Goal: Register for event/course

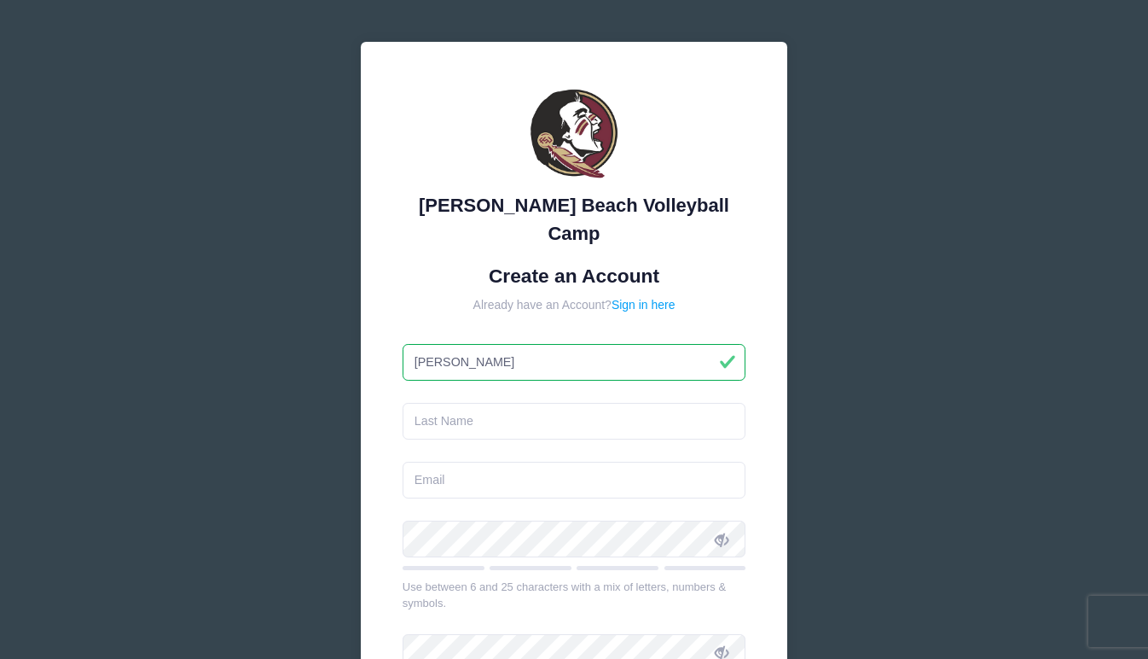
click at [473, 344] on input "[PERSON_NAME]" at bounding box center [575, 362] width 344 height 37
type input "[PERSON_NAME]"
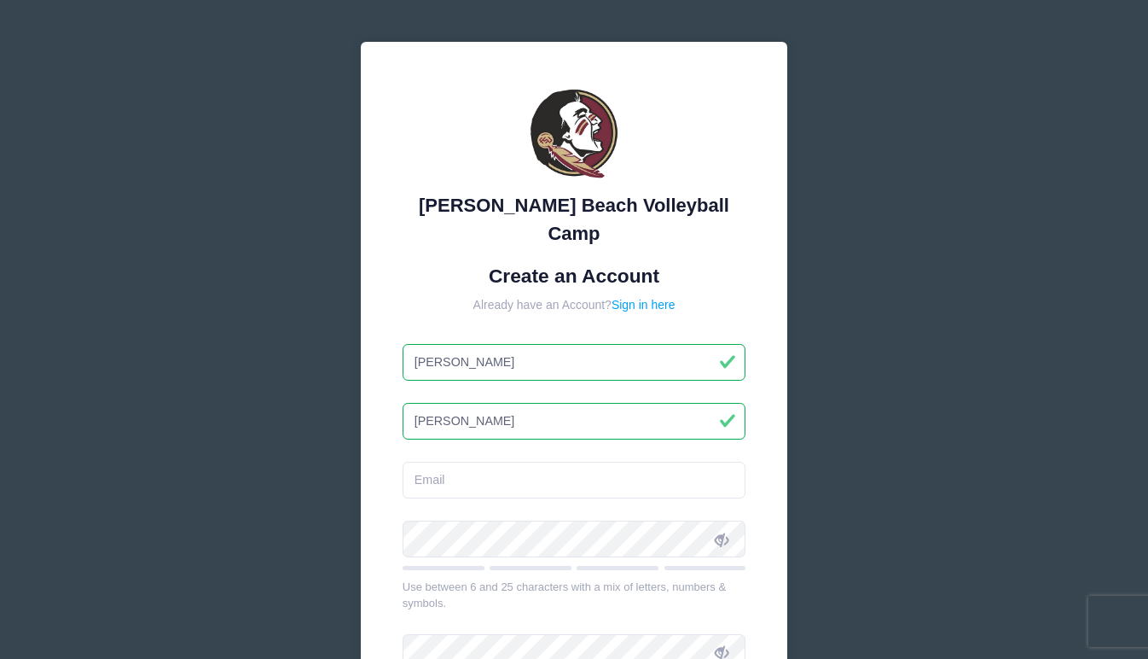
type input "[PERSON_NAME]"
type input "[EMAIL_ADDRESS][DOMAIN_NAME]"
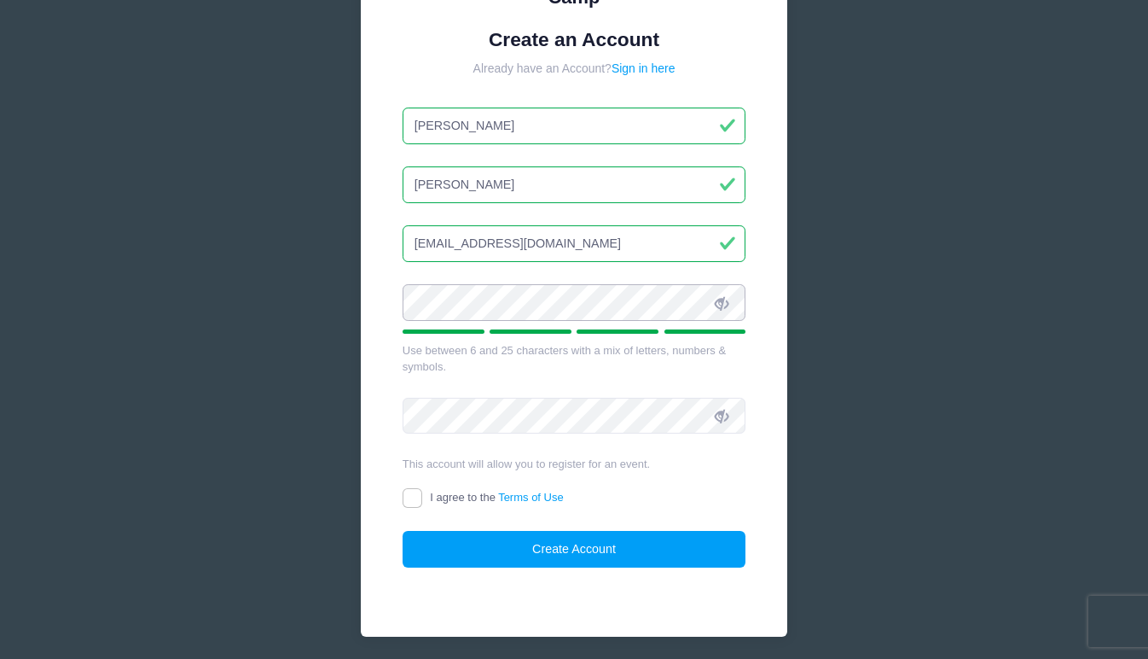
scroll to position [265, 0]
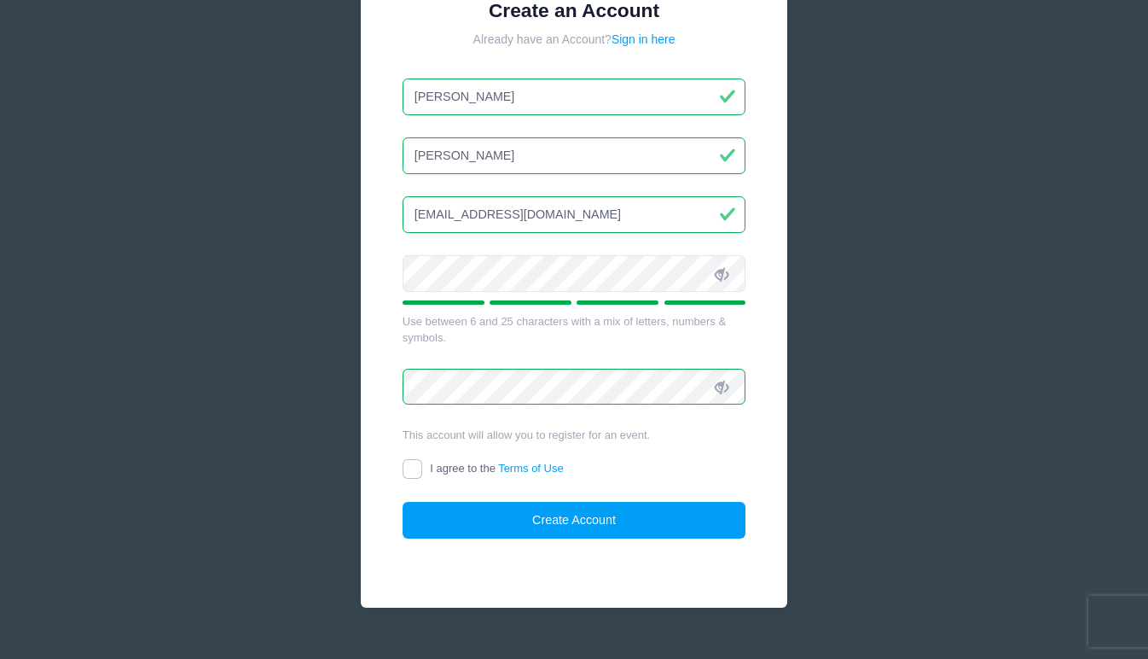
click at [410, 459] on input "I agree to the Terms of Use" at bounding box center [413, 469] width 20 height 20
checkbox input "true"
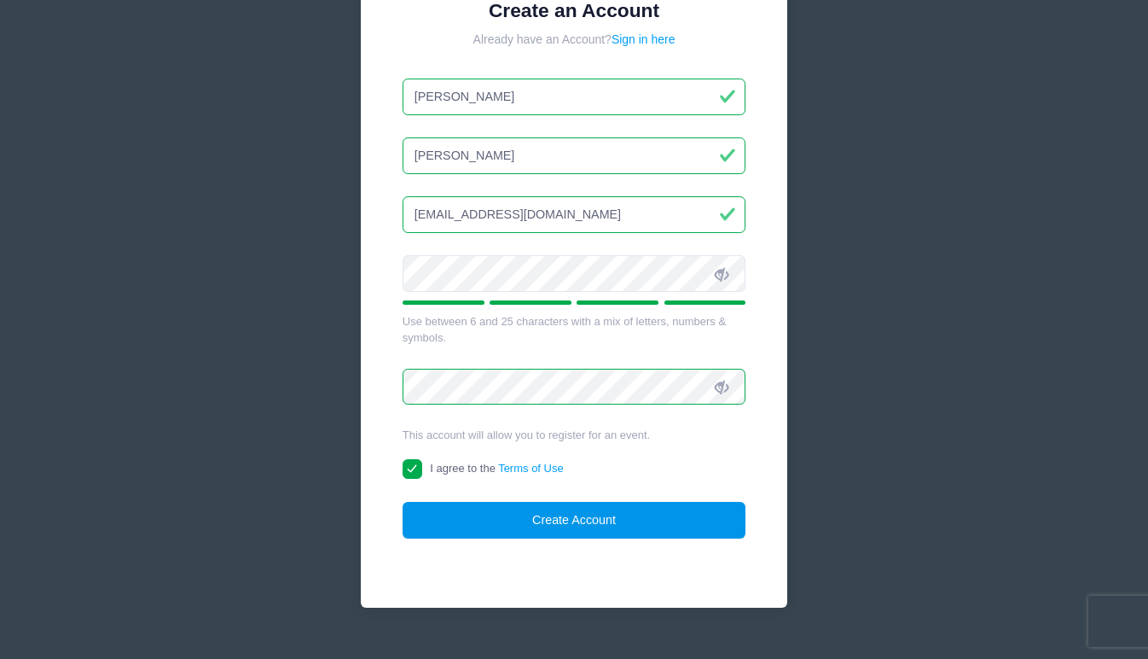
click at [458, 502] on button "Create Account" at bounding box center [575, 520] width 344 height 37
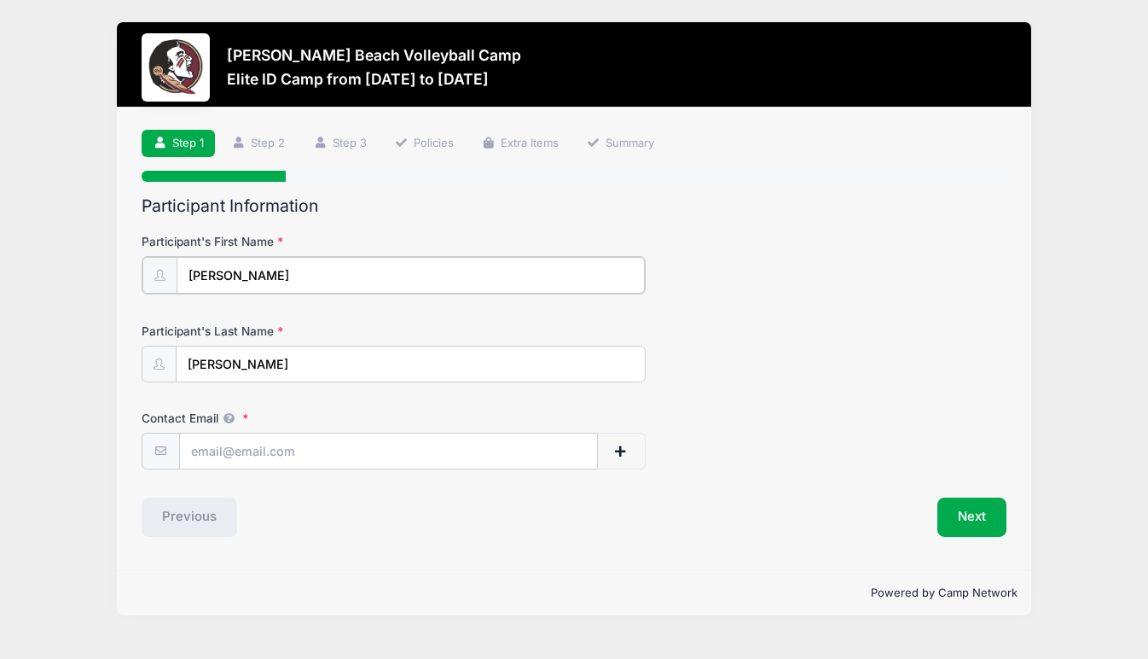
type input "[PERSON_NAME]"
type input "stellabroshear@gmail.com"
click at [963, 509] on button "Next" at bounding box center [972, 515] width 69 height 39
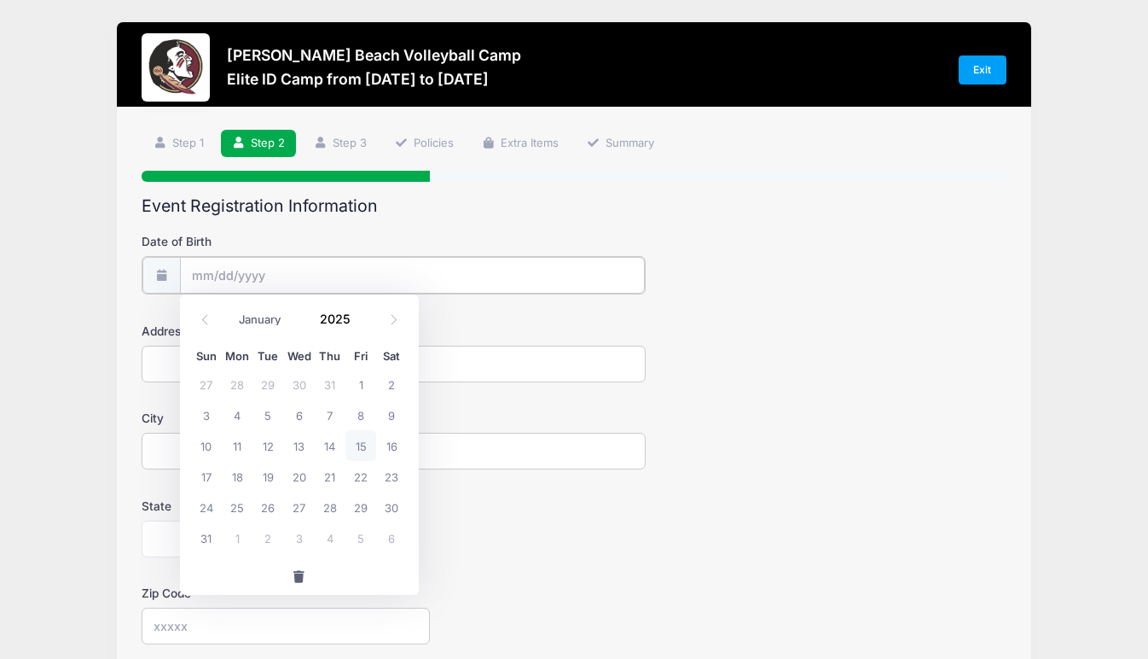
click at [235, 275] on input "Date of Birth" at bounding box center [413, 275] width 466 height 37
click at [291, 293] on form "Date of Birth Address City State Alabama Alaska American Samoa Arizona Arkansas…" at bounding box center [574, 598] width 864 height 730
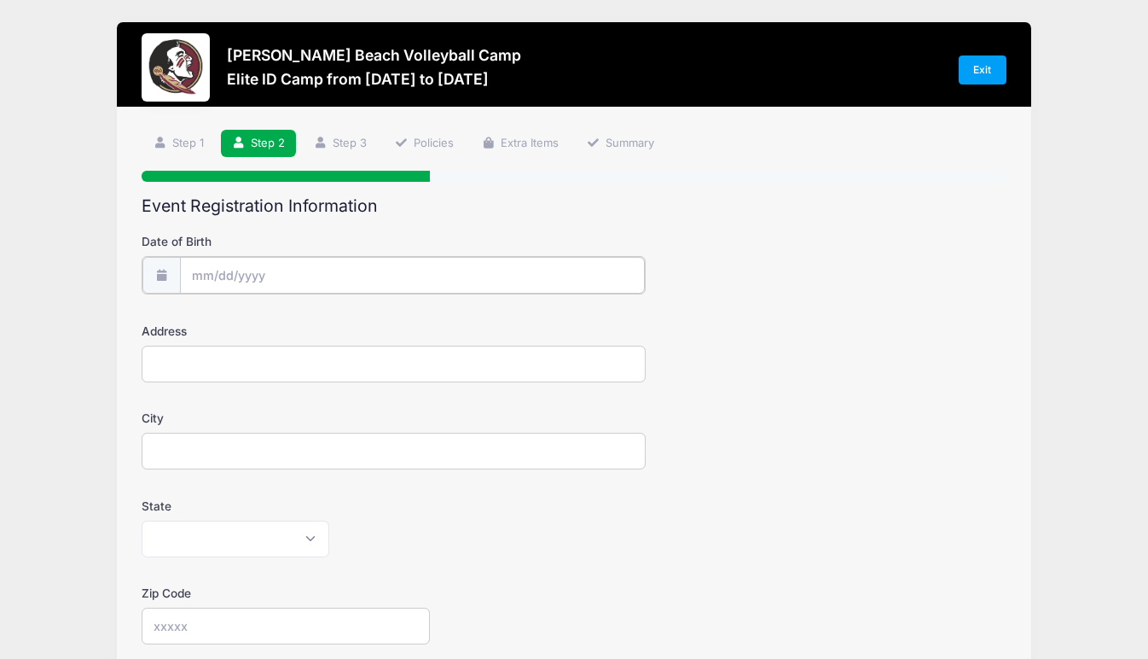
click at [289, 275] on input "Date of Birth" at bounding box center [413, 275] width 466 height 37
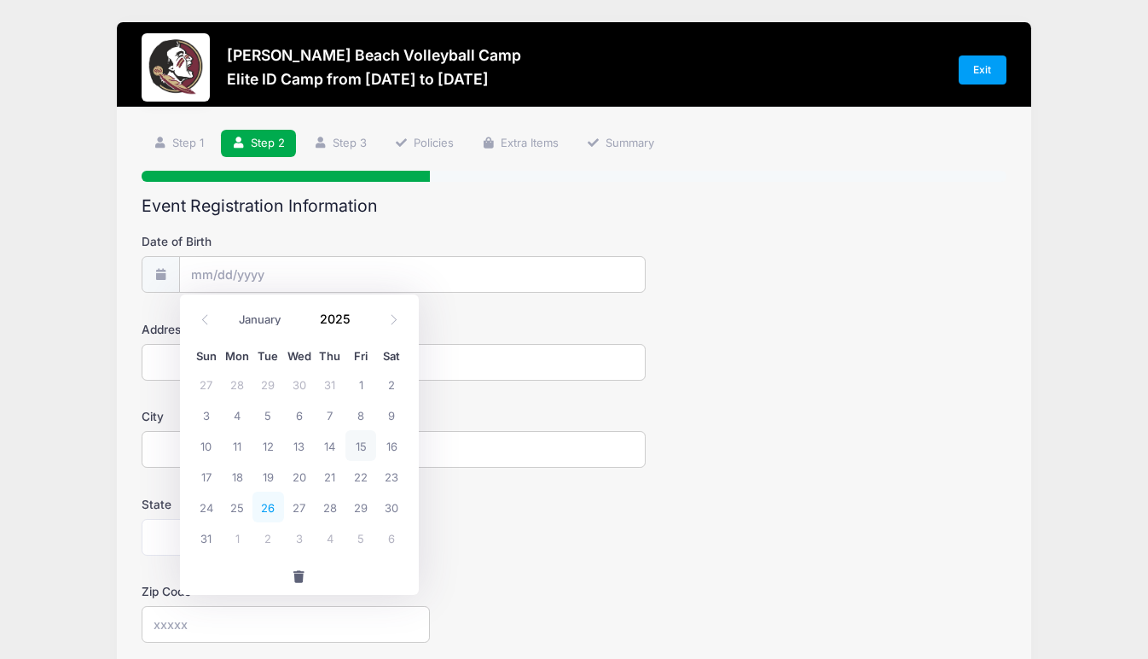
click at [270, 510] on span "26" at bounding box center [268, 506] width 31 height 31
type input "08/26/2025"
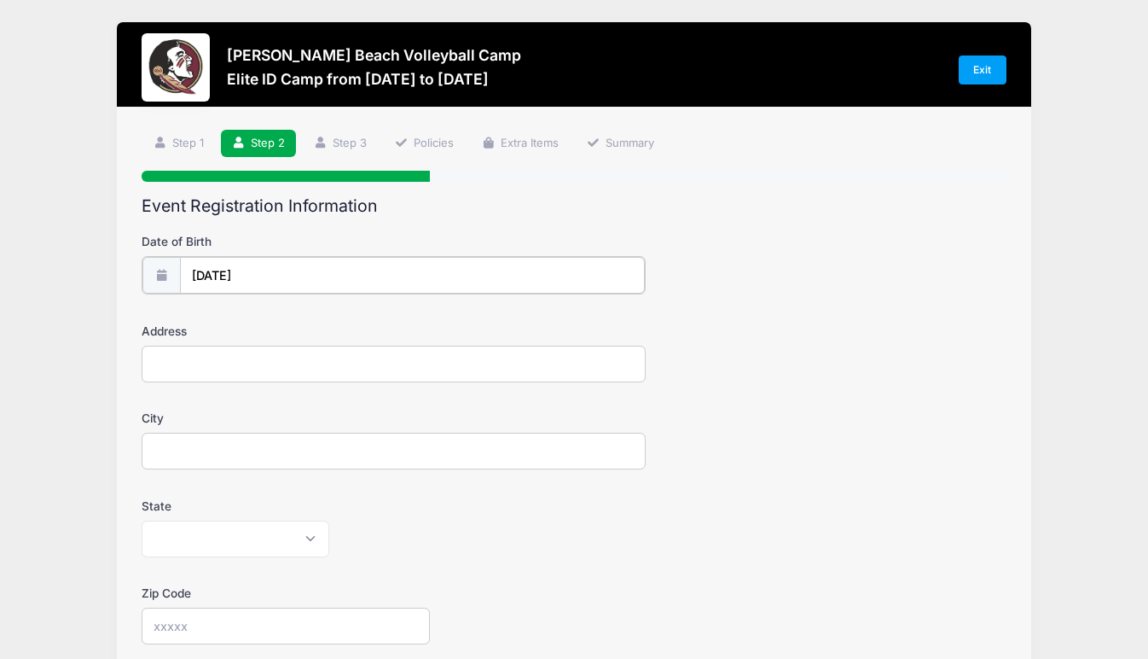
click at [286, 274] on input "08/26/2025" at bounding box center [413, 275] width 466 height 37
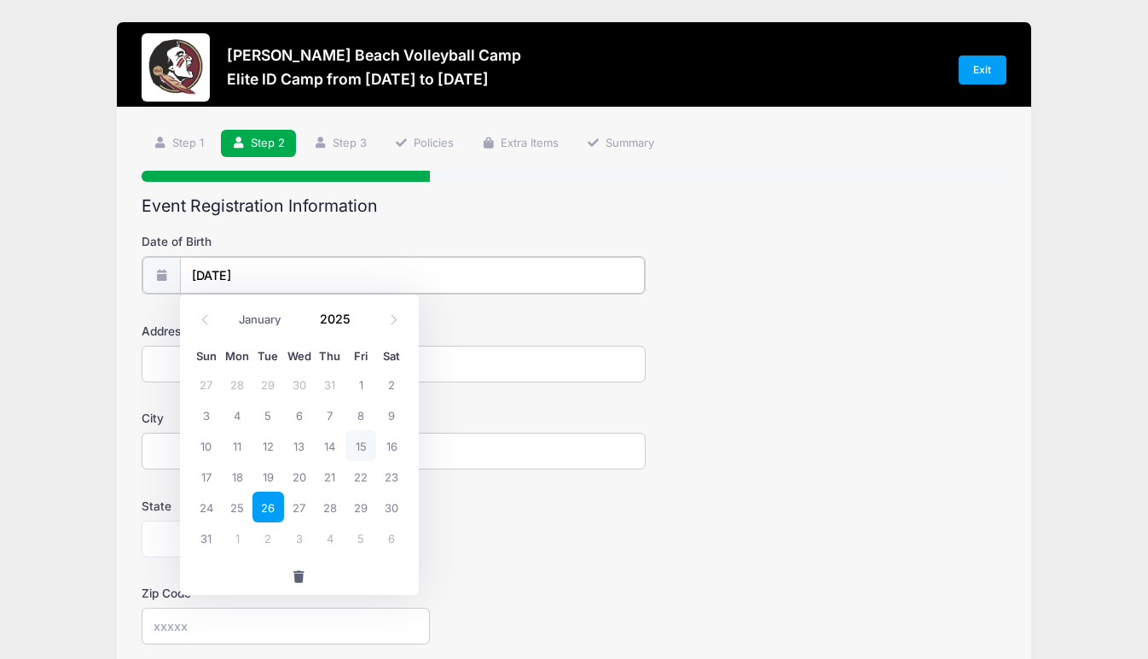
click at [282, 274] on input "08/26/2025" at bounding box center [413, 275] width 466 height 37
click at [261, 276] on input "08/26/2025" at bounding box center [413, 275] width 466 height 37
click at [362, 322] on span at bounding box center [362, 324] width 12 height 13
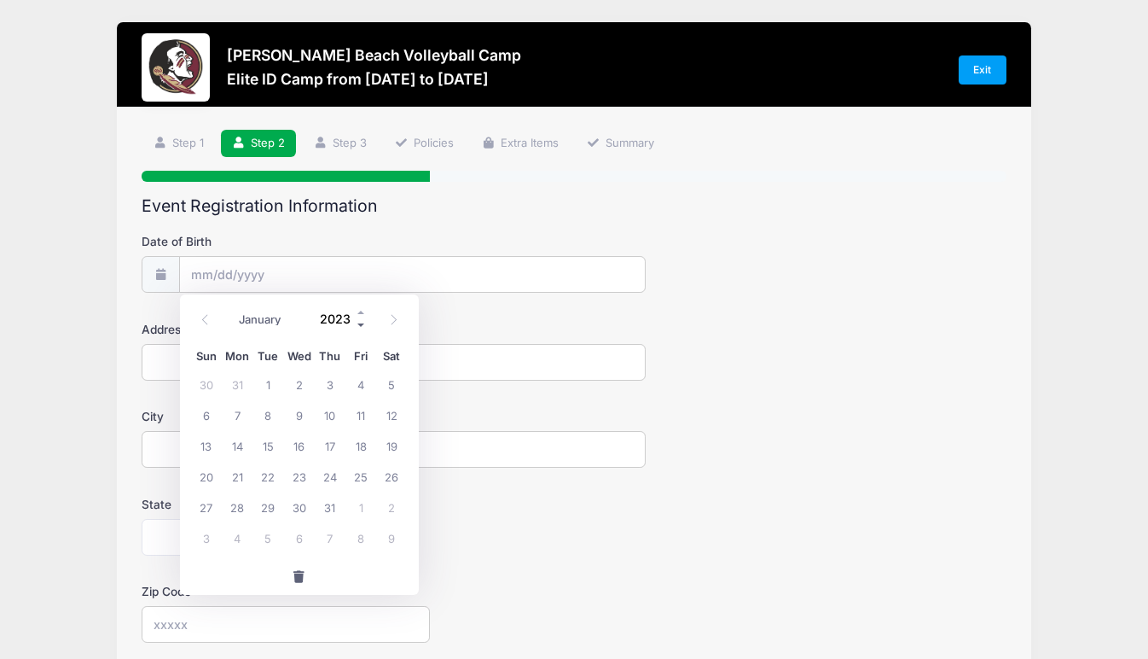
click at [362, 322] on span at bounding box center [362, 324] width 12 height 13
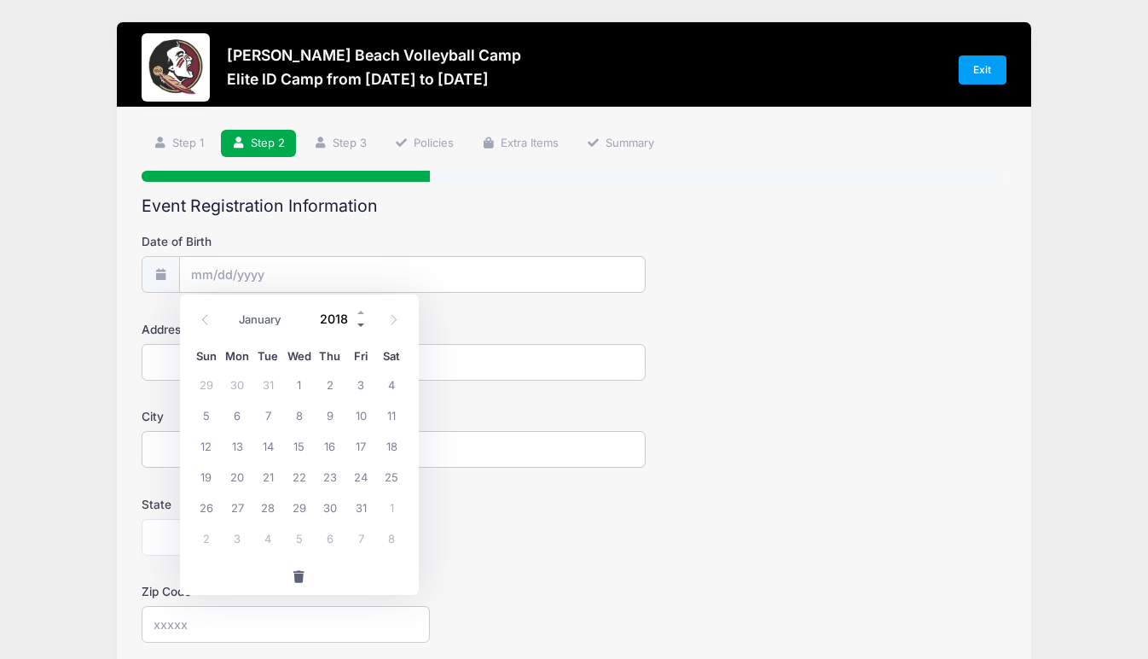
click at [362, 322] on span at bounding box center [362, 324] width 12 height 13
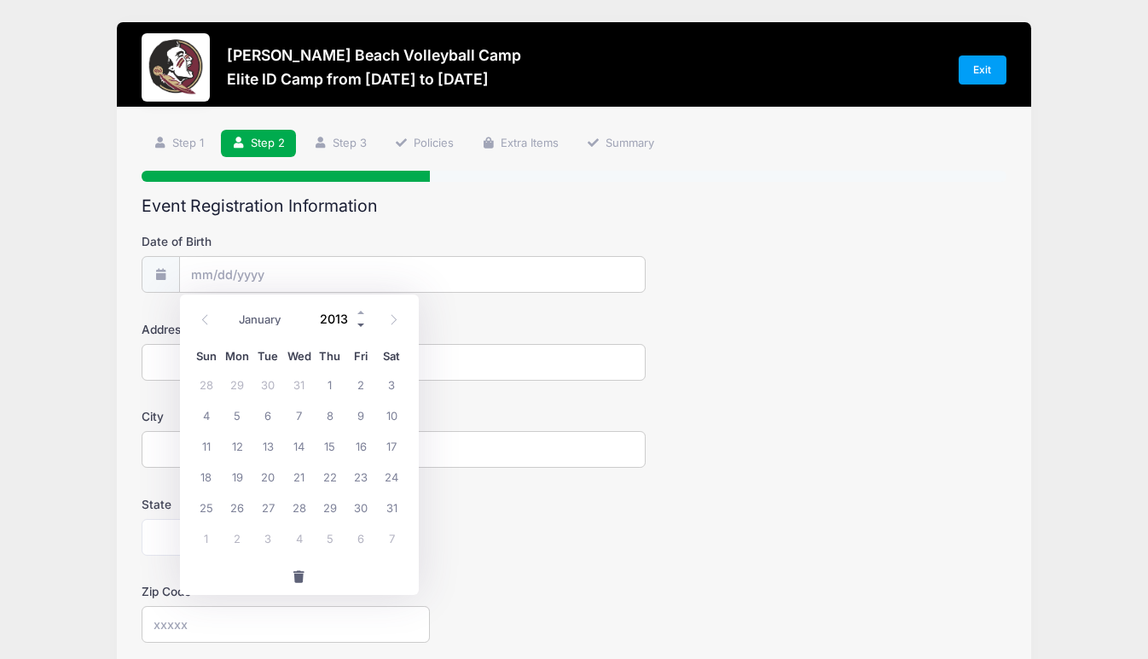
click at [362, 322] on span at bounding box center [362, 324] width 12 height 13
type input "2010"
click at [330, 473] on span "26" at bounding box center [330, 476] width 31 height 31
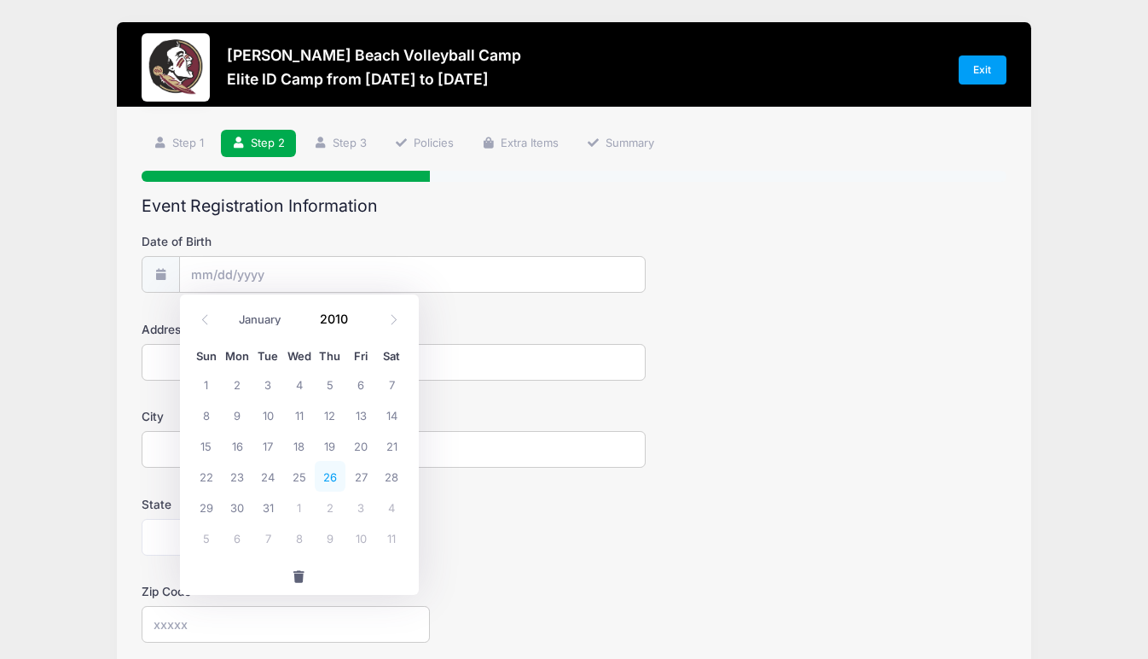
type input "08/26/2010"
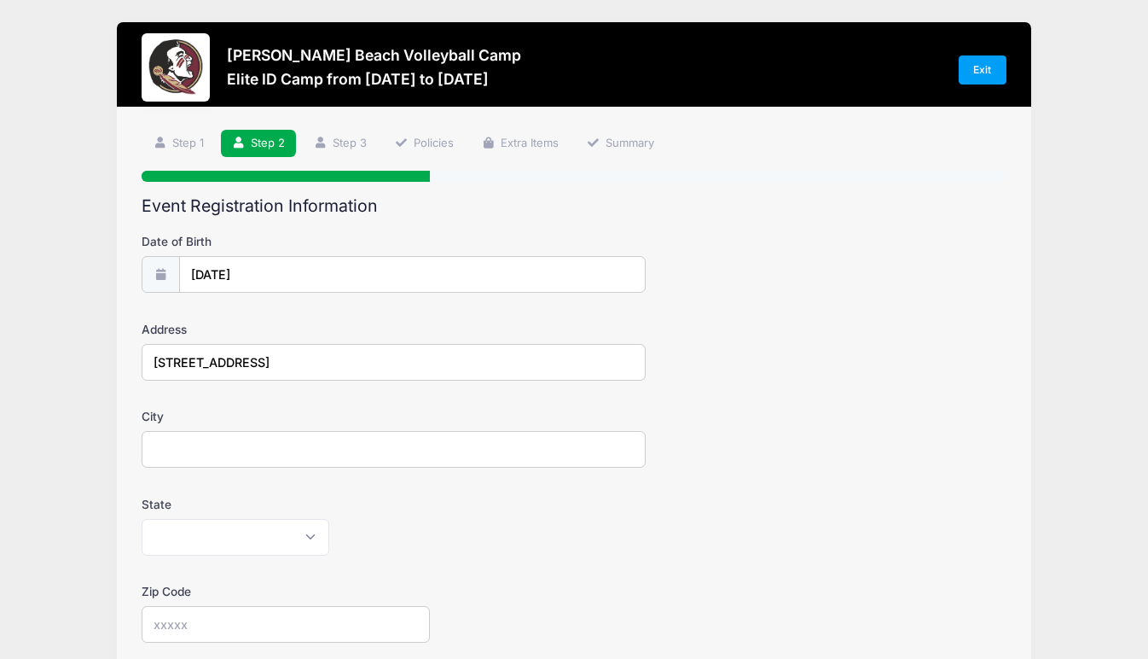
type input "13131 Cumberland Dr."
type input "Saratoga"
select select "CA"
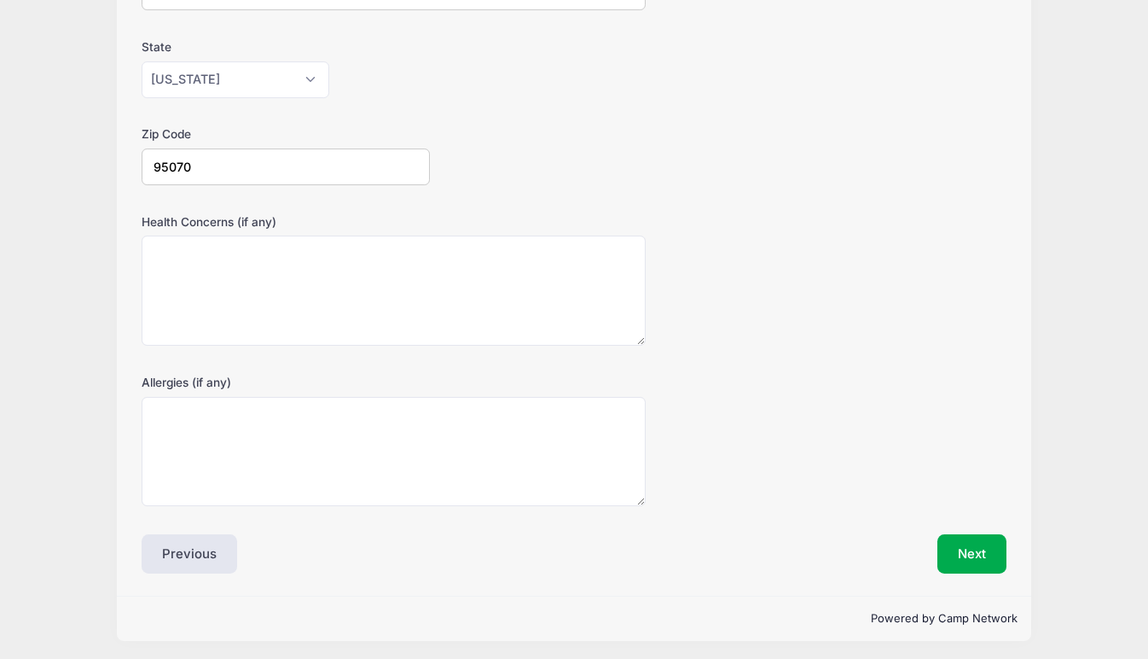
scroll to position [456, 0]
type input "95070"
click at [944, 541] on button "Next" at bounding box center [972, 554] width 69 height 39
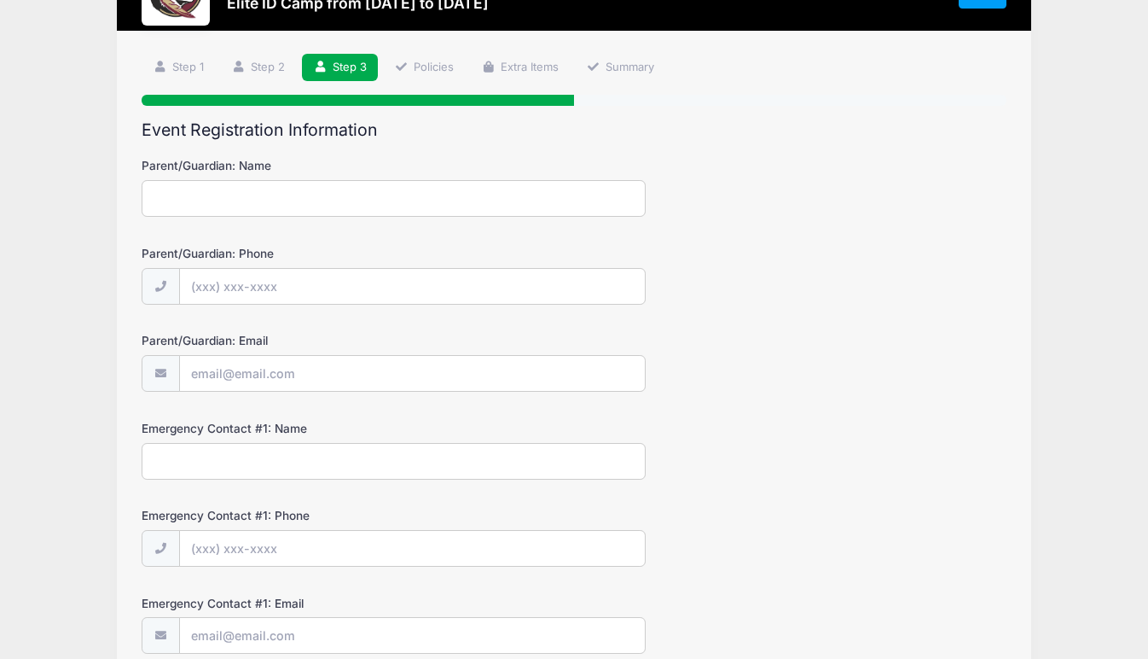
scroll to position [0, 0]
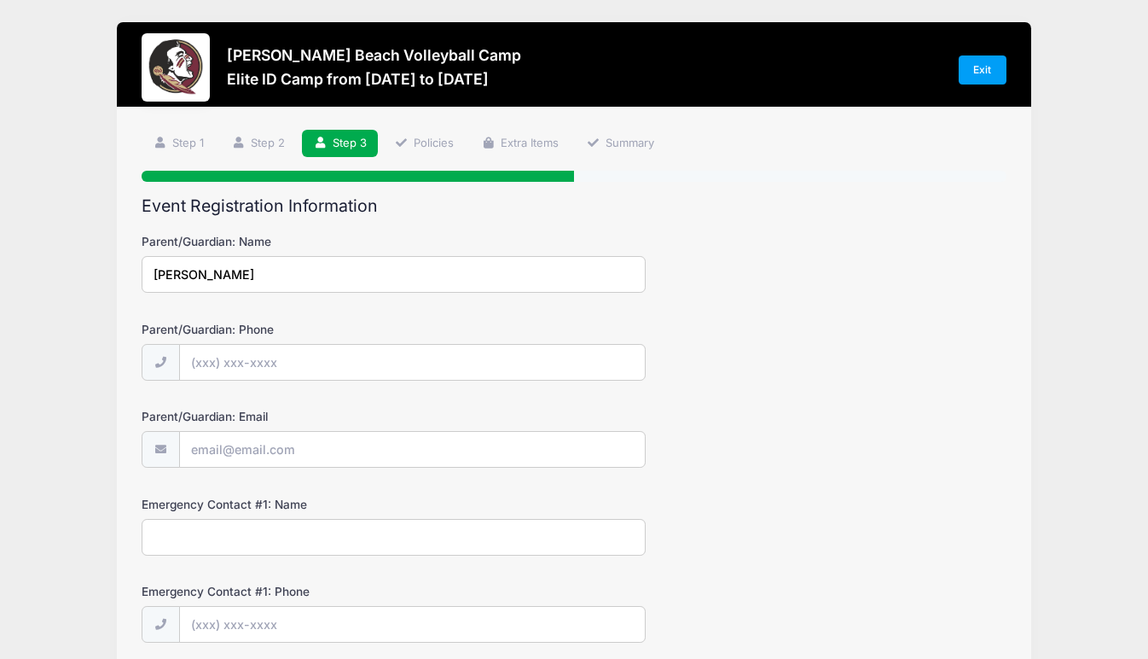
type input "Erin Broshear"
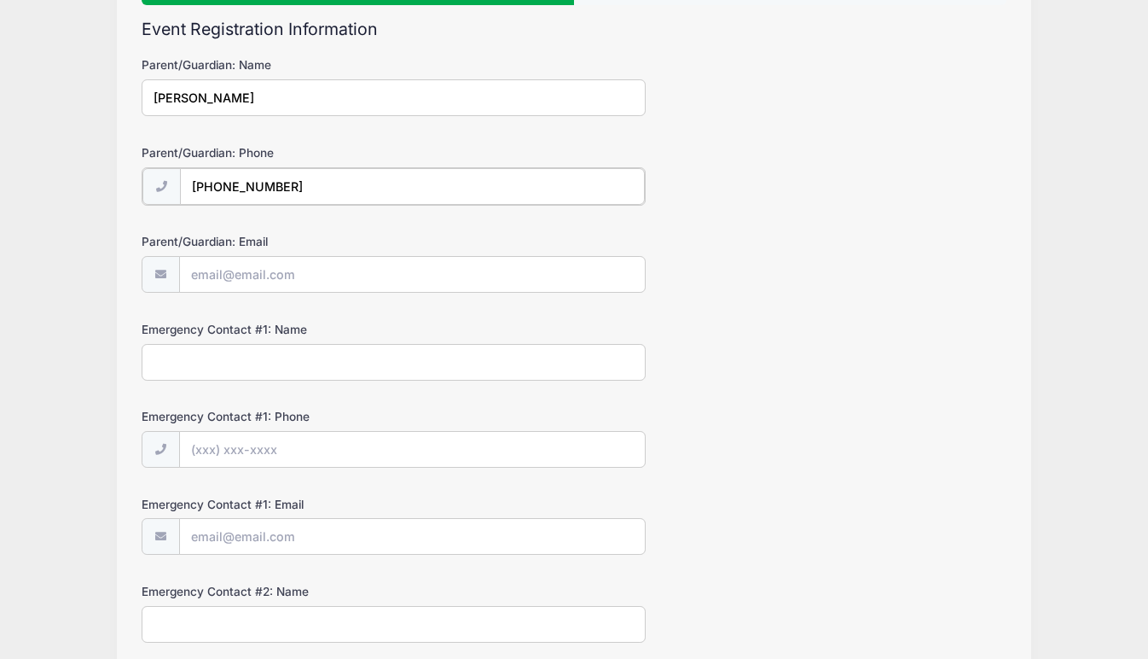
scroll to position [207, 0]
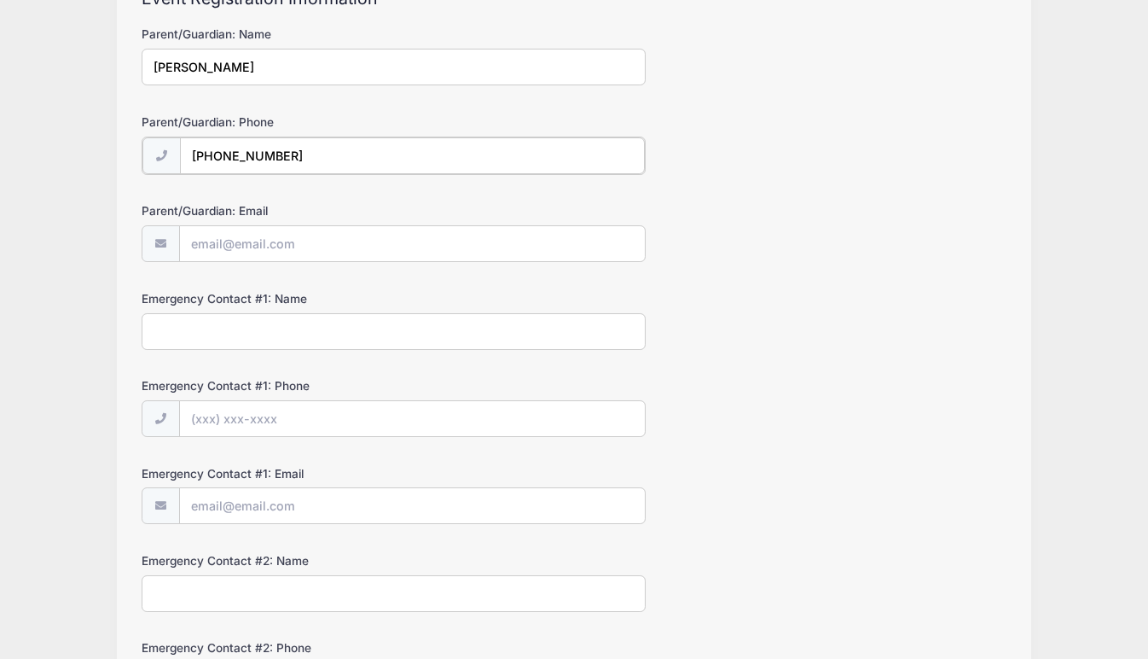
type input "(408) 646-8446"
type input "erinbroshear@gmail.com"
type input "E"
click at [330, 342] on input "Nathan Broshear" at bounding box center [394, 329] width 504 height 37
type input "Nathan Broshear"
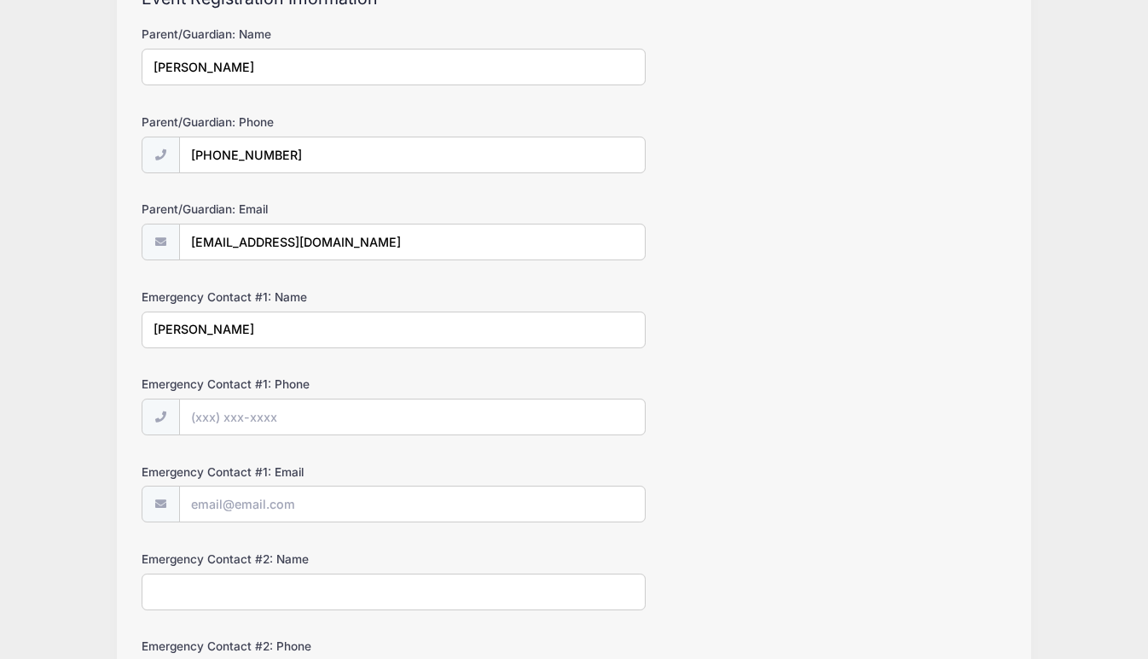
click at [363, 382] on label "Emergency Contact #1: Phone" at bounding box center [286, 383] width 288 height 17
click at [363, 398] on input "Emergency Contact #1: Phone" at bounding box center [413, 416] width 468 height 37
type input "(408) 650-2522"
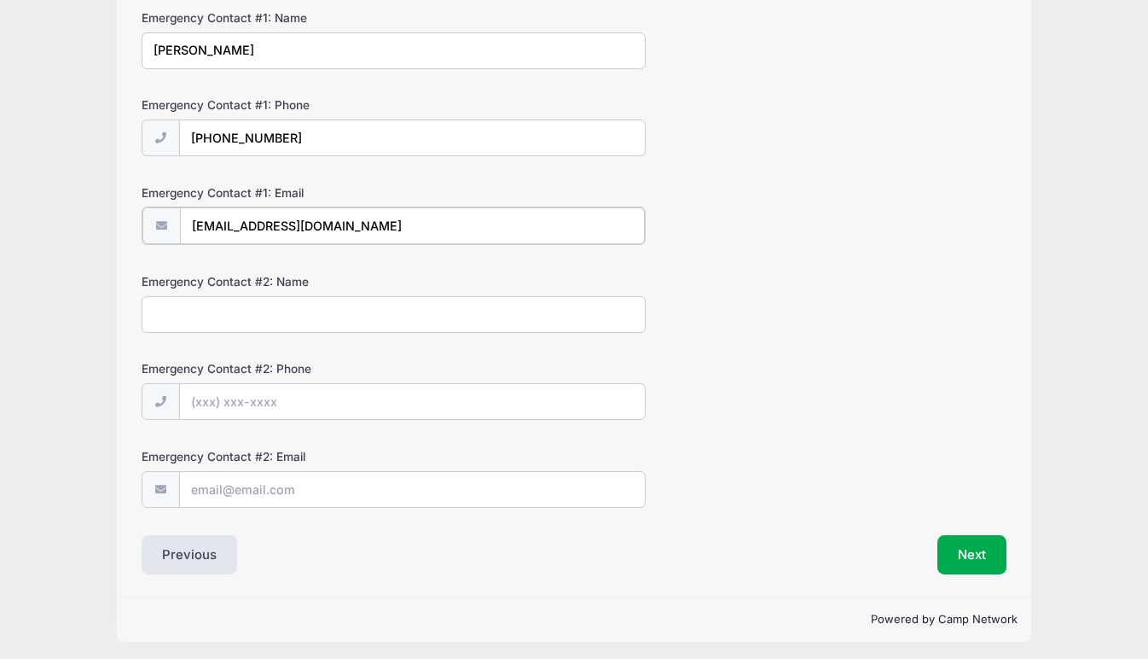
scroll to position [485, 0]
type input "nathanbroshear@gmail.com"
click at [956, 544] on button "Next" at bounding box center [972, 553] width 69 height 39
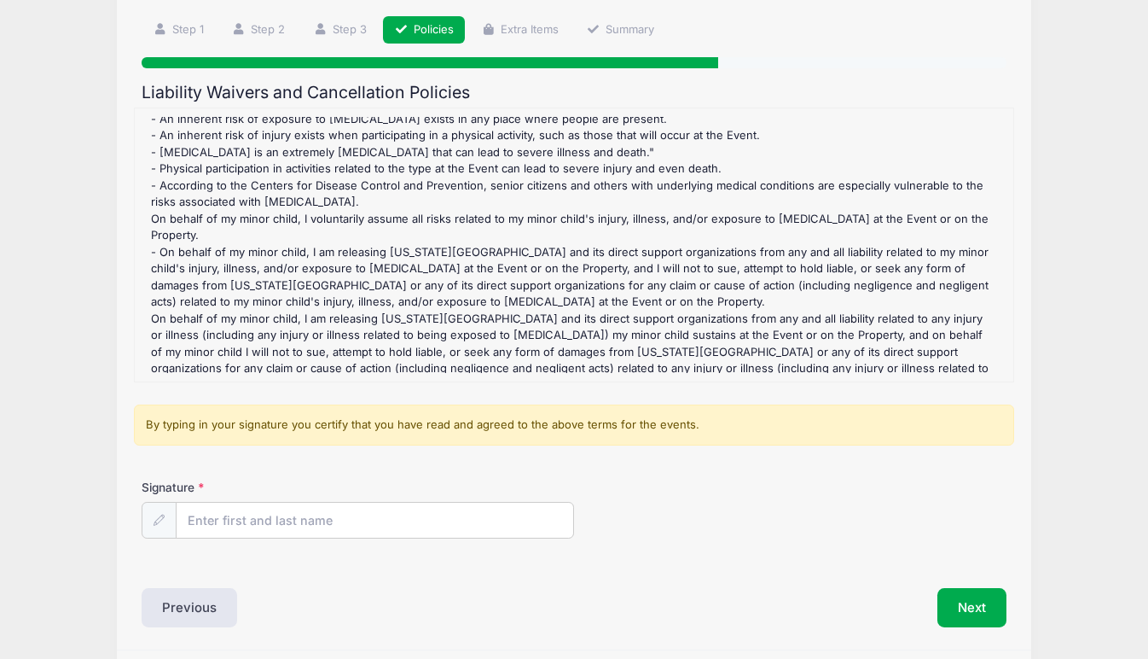
scroll to position [137, 0]
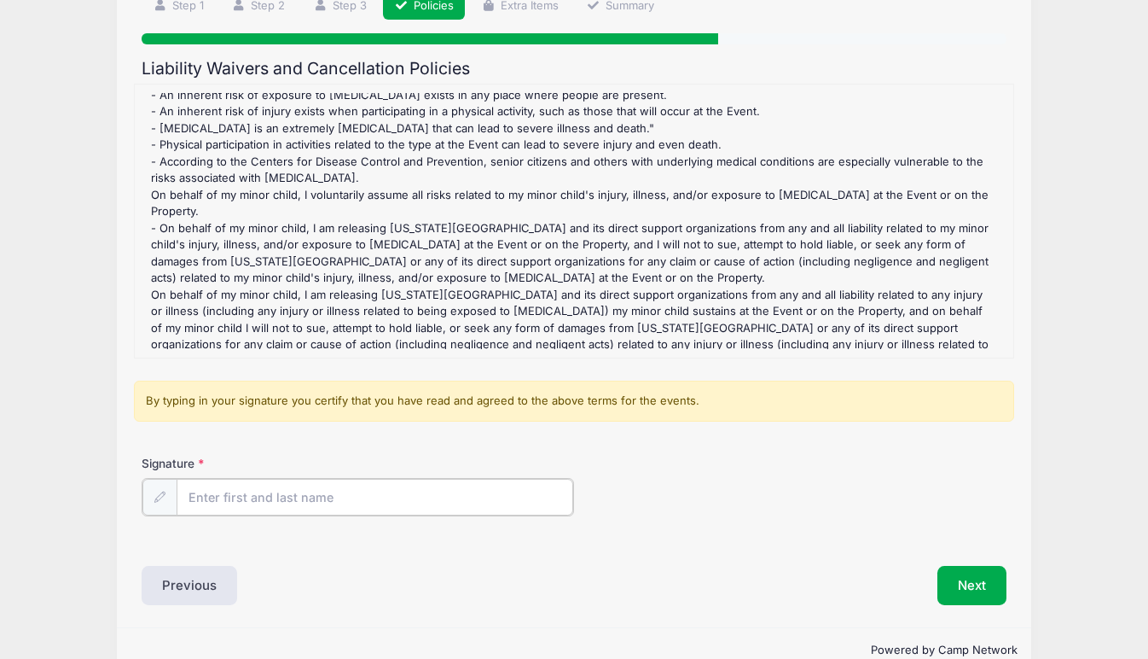
click at [240, 490] on input "Signature" at bounding box center [375, 497] width 397 height 37
type input "Erin Broshear"
click at [969, 578] on button "Next" at bounding box center [972, 583] width 69 height 39
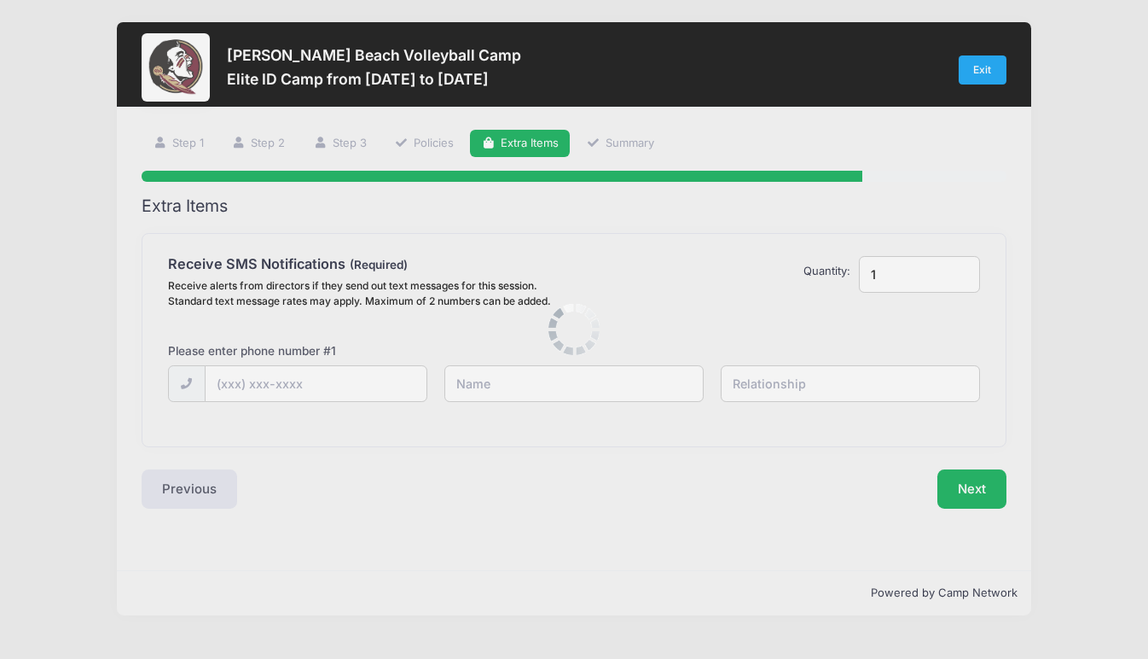
scroll to position [0, 0]
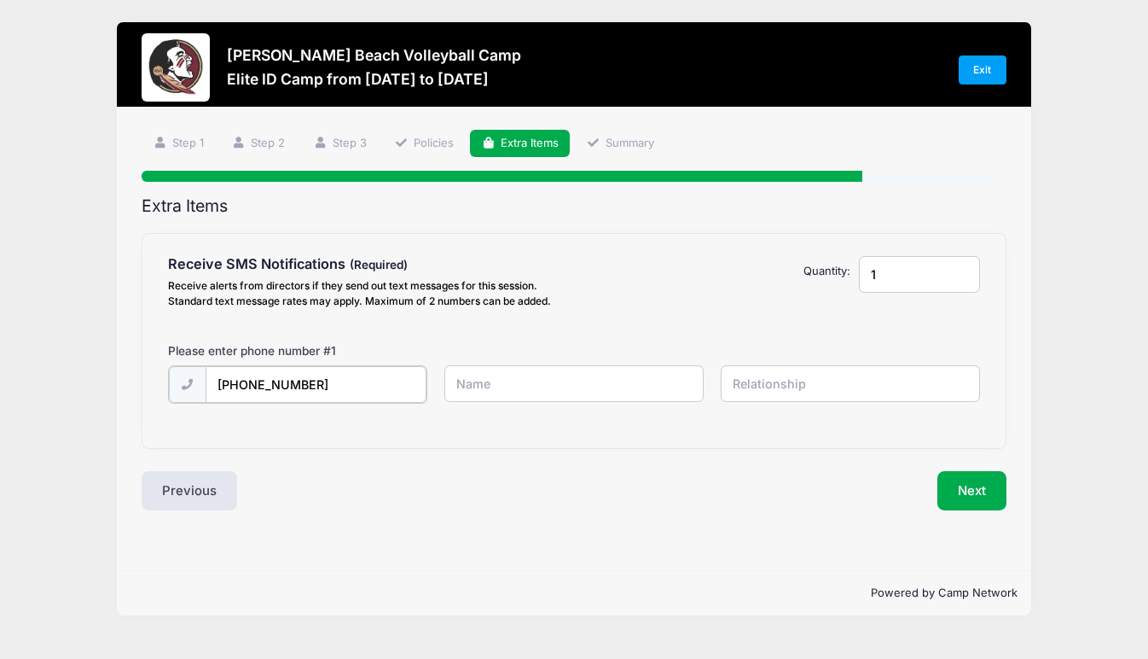
type input "(408) 650-2522"
type input "Nathan Broshear"
type input "Father"
click at [948, 471] on button "Next" at bounding box center [972, 488] width 69 height 39
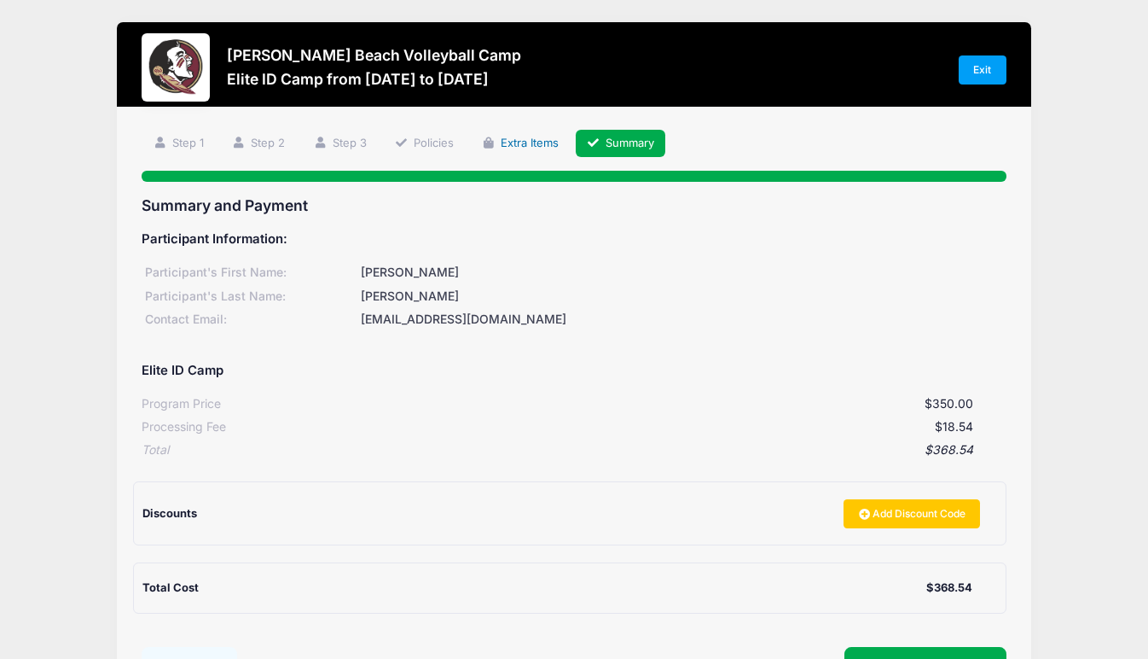
click at [490, 146] on icon at bounding box center [488, 142] width 14 height 11
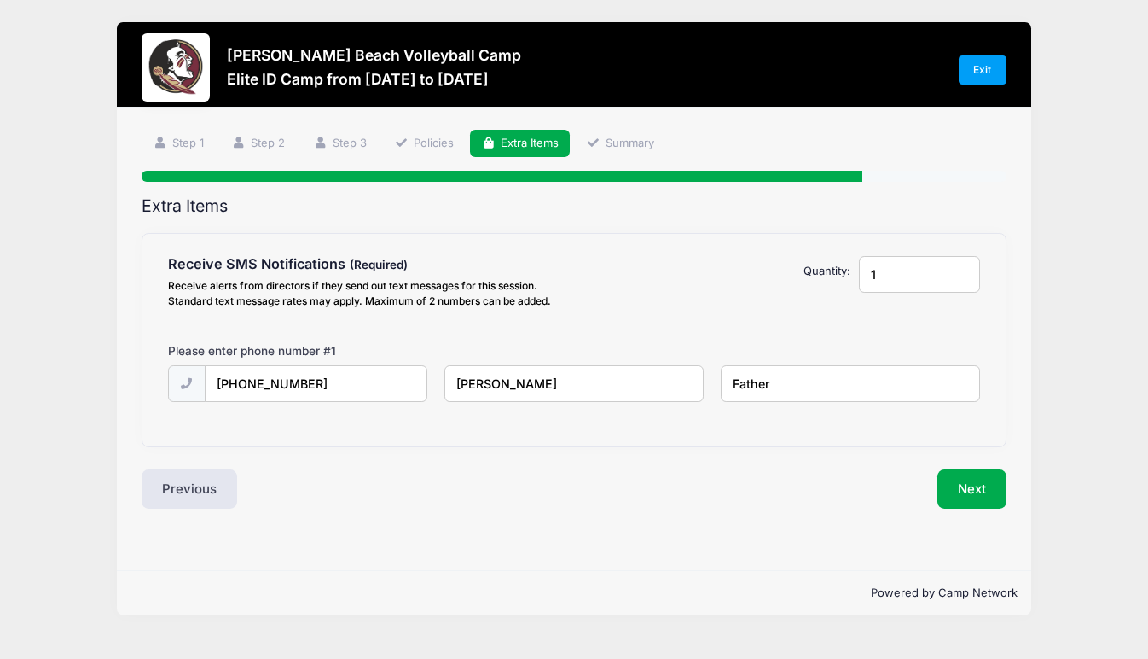
click at [645, 159] on div "Step 5 /7 Step 1 Step 2 Step 3 Policies Extra Items Summary Participant Informa…" at bounding box center [574, 320] width 864 height 380
click at [648, 135] on link "Summary" at bounding box center [621, 144] width 90 height 28
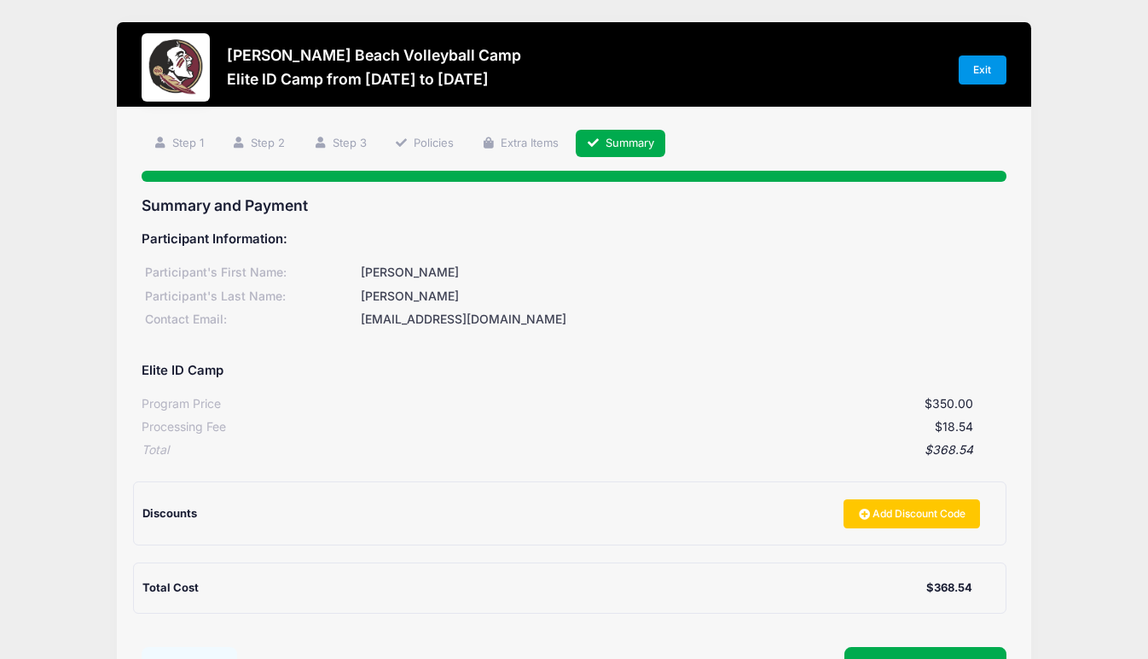
click at [971, 68] on link "Exit" at bounding box center [983, 69] width 48 height 29
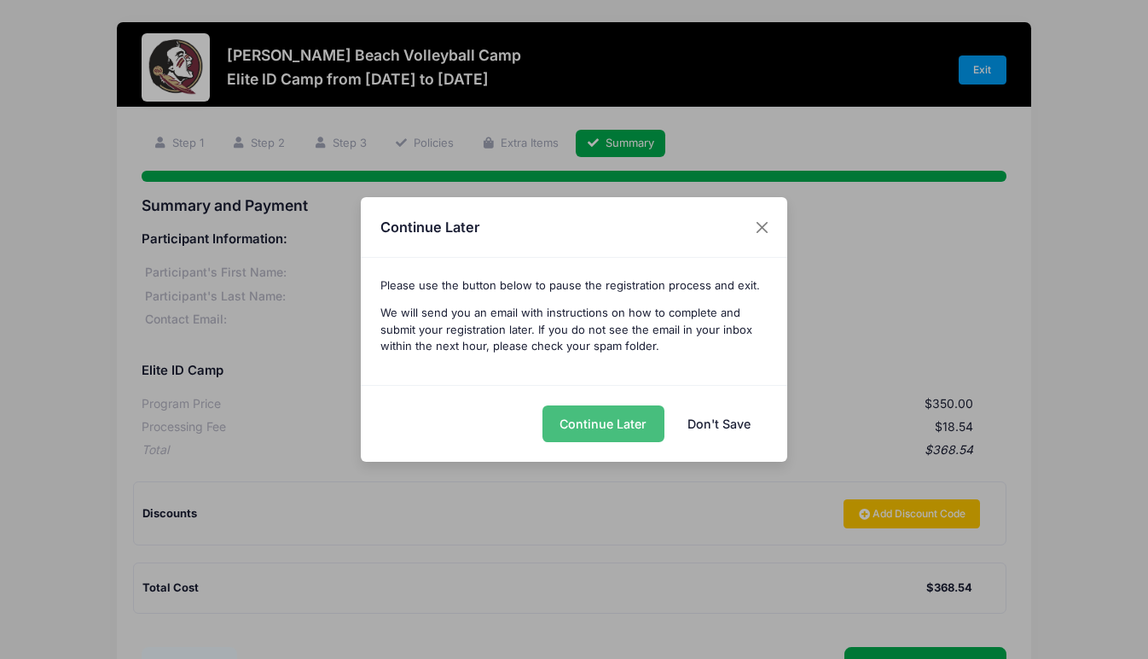
click at [584, 421] on button "Continue Later" at bounding box center [604, 423] width 122 height 37
